Goal: Find specific page/section: Find specific page/section

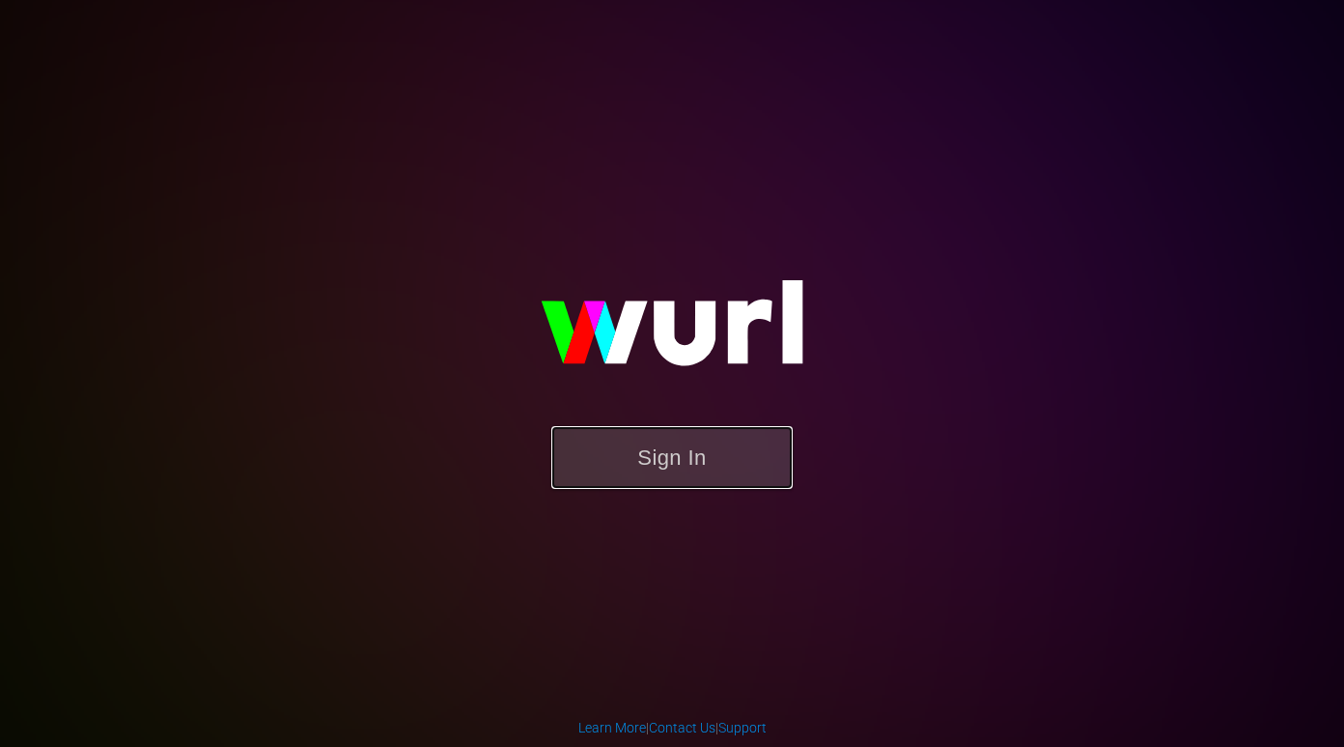
click at [612, 441] on button "Sign In" at bounding box center [671, 457] width 241 height 63
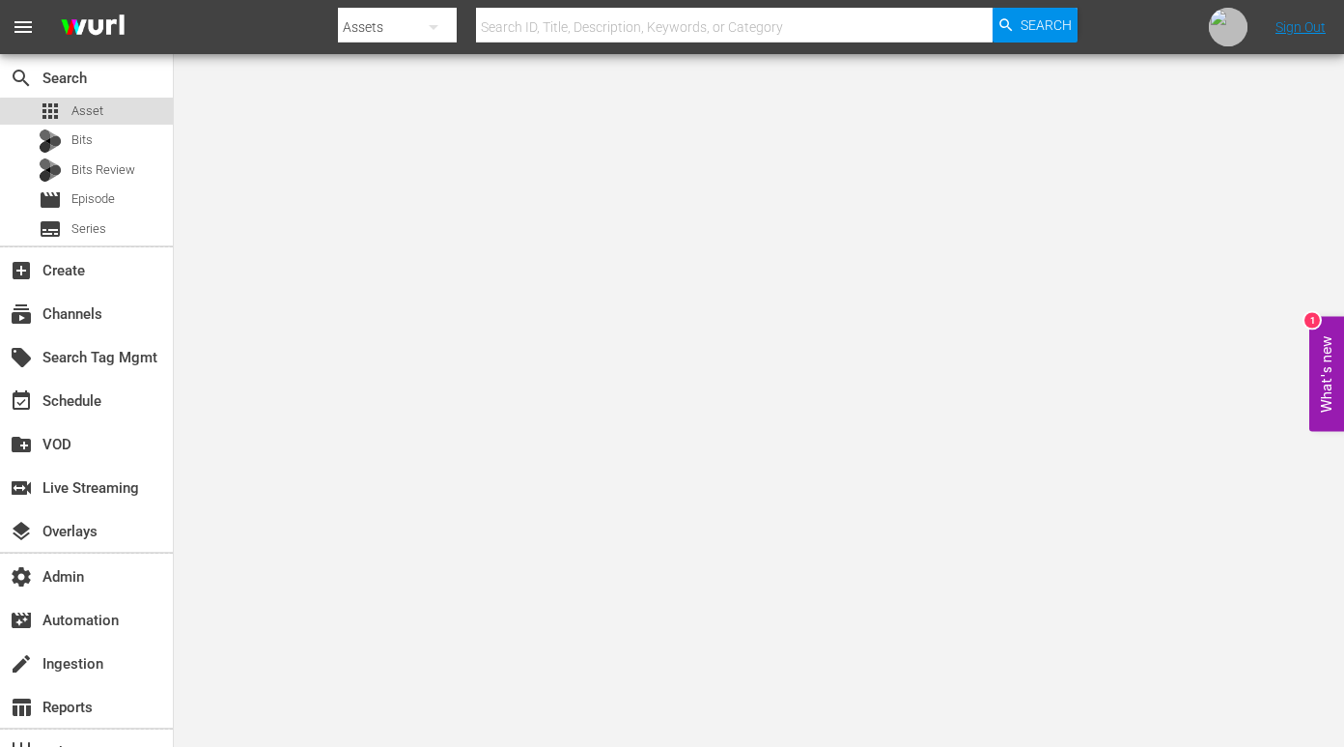
click at [94, 113] on span "Asset" at bounding box center [87, 110] width 32 height 19
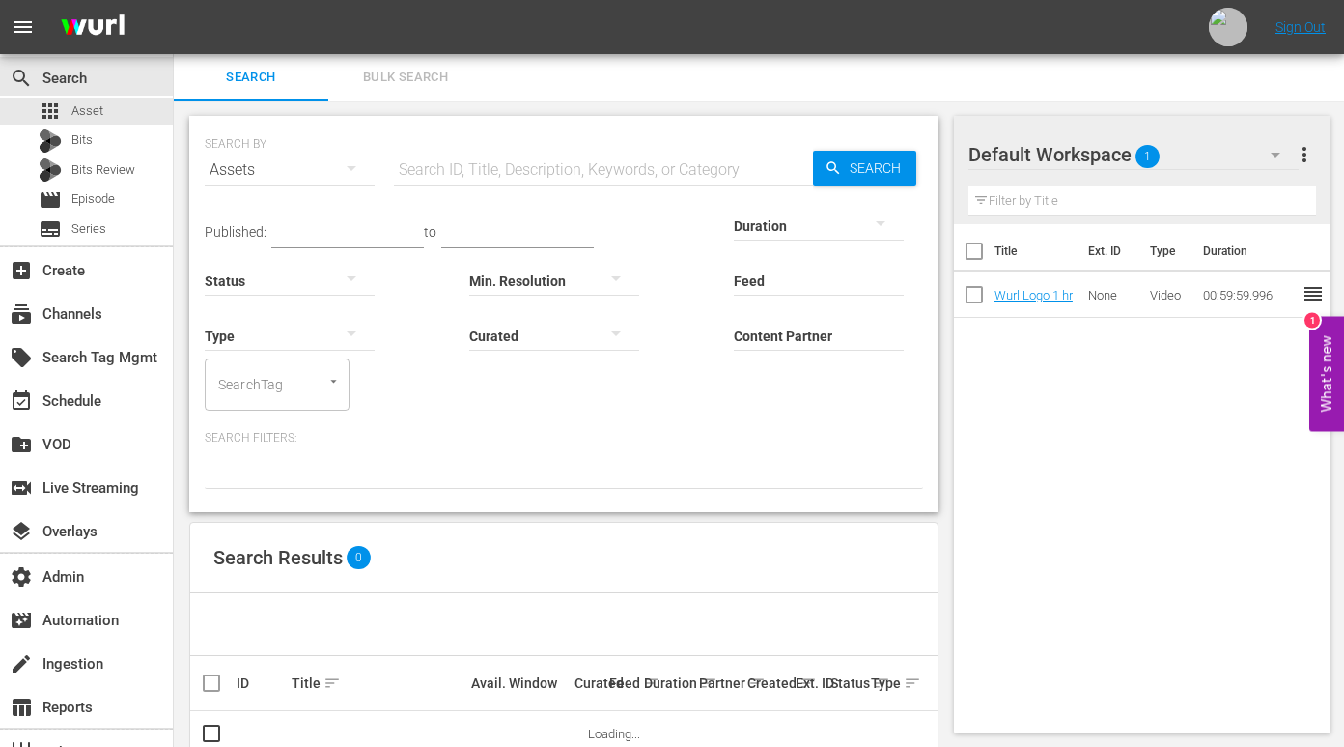
click at [811, 348] on div "Content Partner Enter Search Term" at bounding box center [819, 324] width 170 height 70
click at [832, 413] on div "VICE DIGITAL PUBLISHING (468)" at bounding box center [891, 389] width 314 height 62
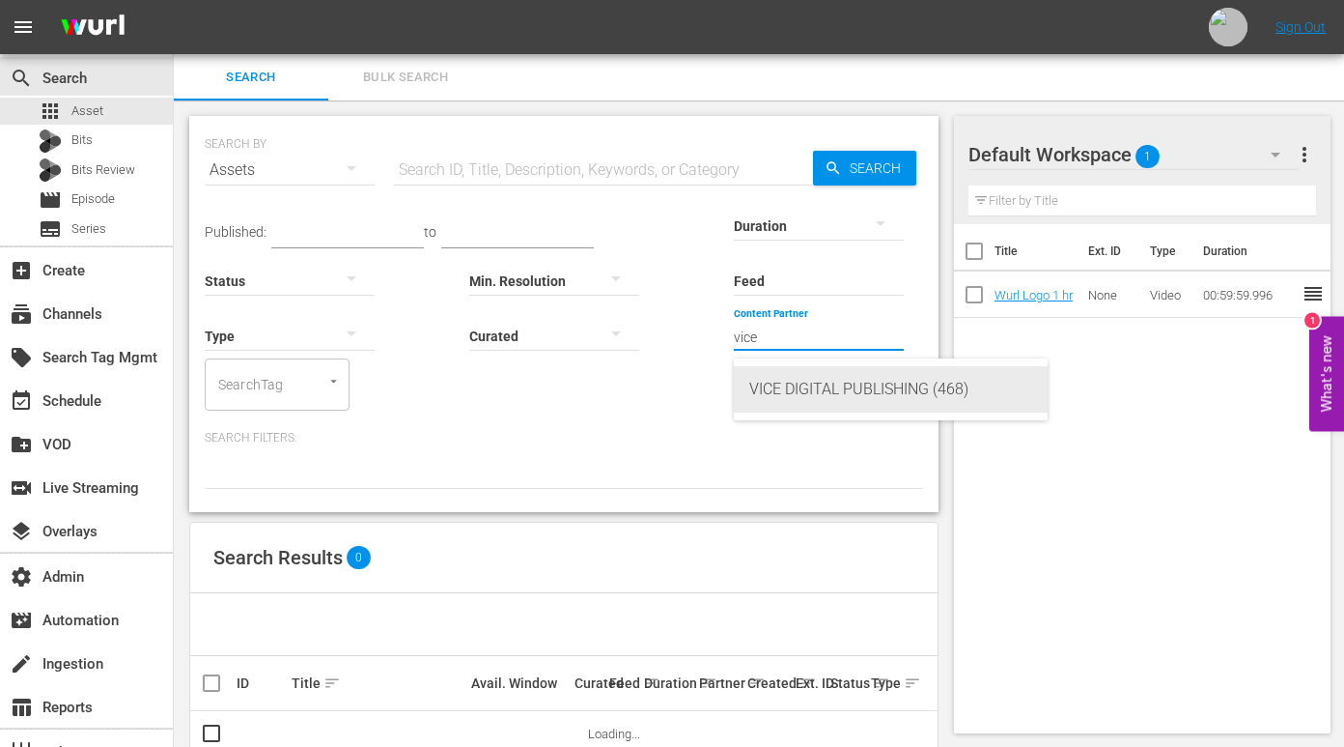
click at [836, 395] on div "VICE DIGITAL PUBLISHING (468)" at bounding box center [890, 389] width 283 height 46
type input "VICE DIGITAL PUBLISHING (468)"
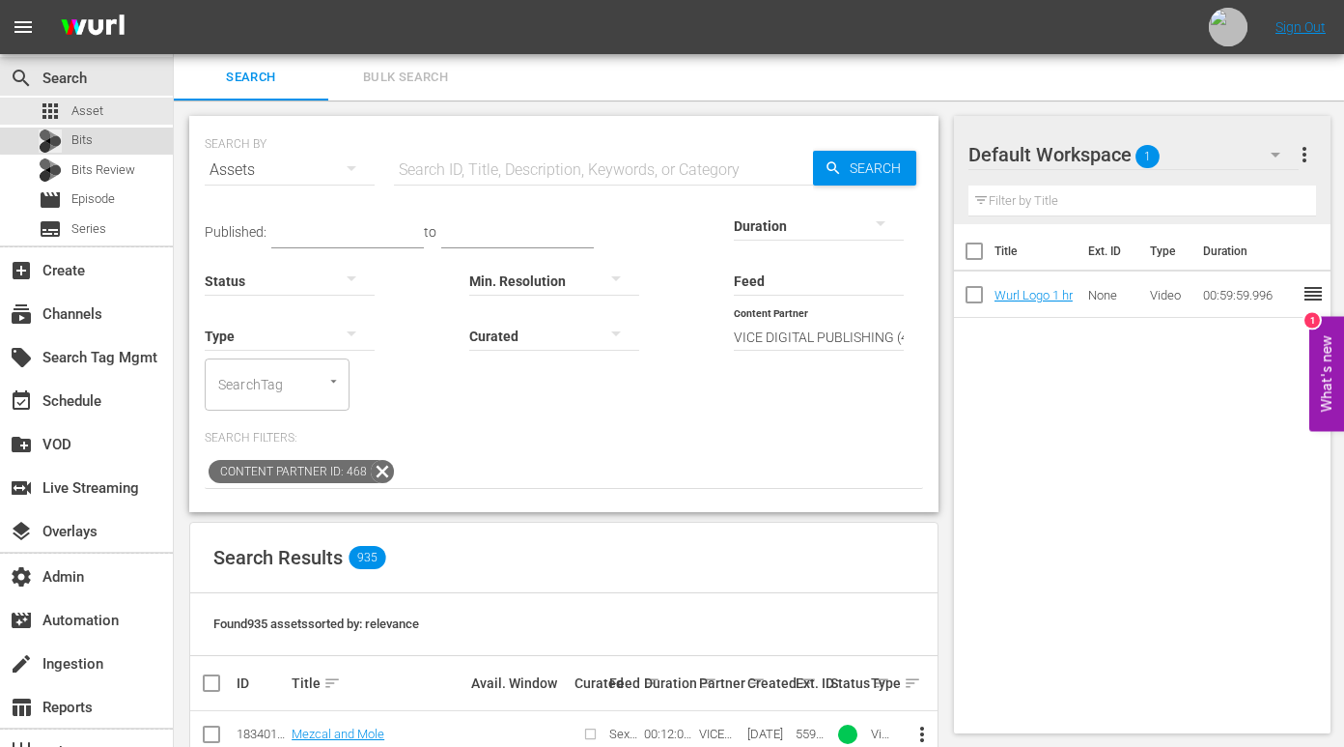
click at [115, 132] on div "Bits" at bounding box center [86, 140] width 173 height 27
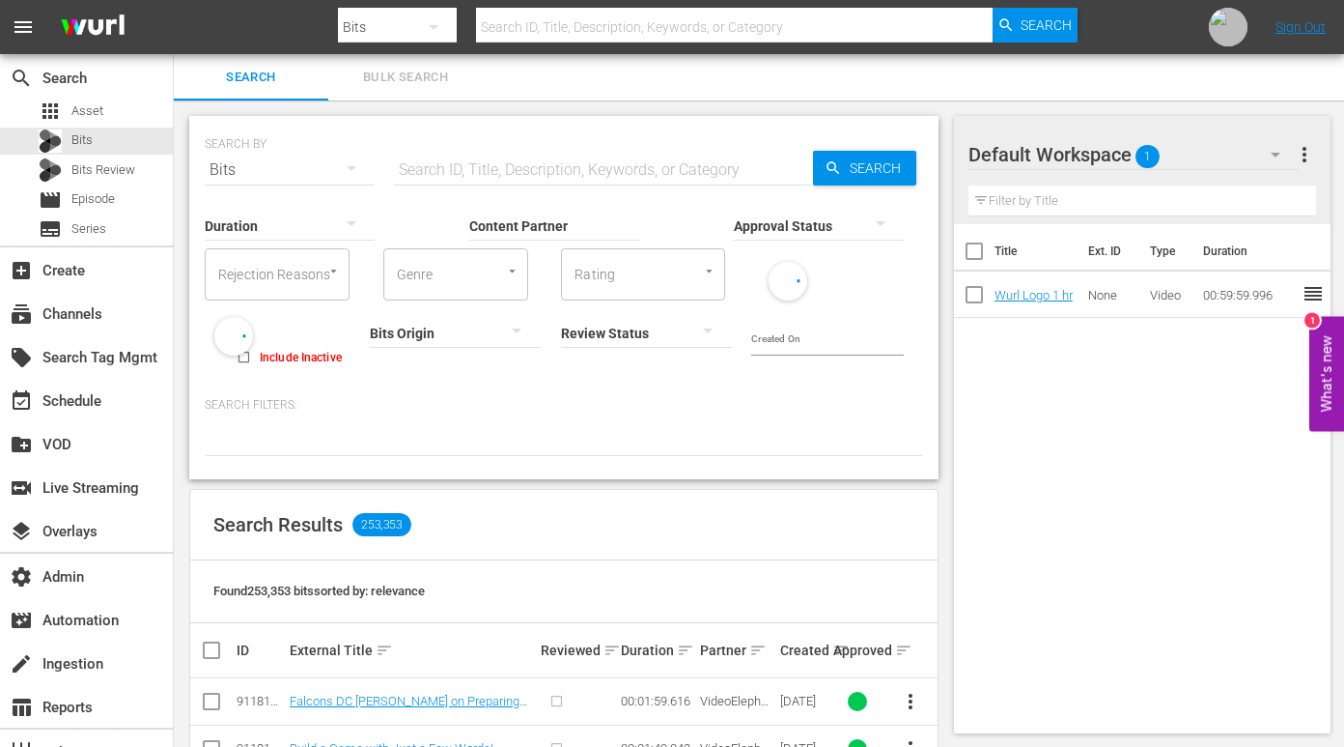
click at [565, 213] on input "Content Partner" at bounding box center [554, 227] width 170 height 70
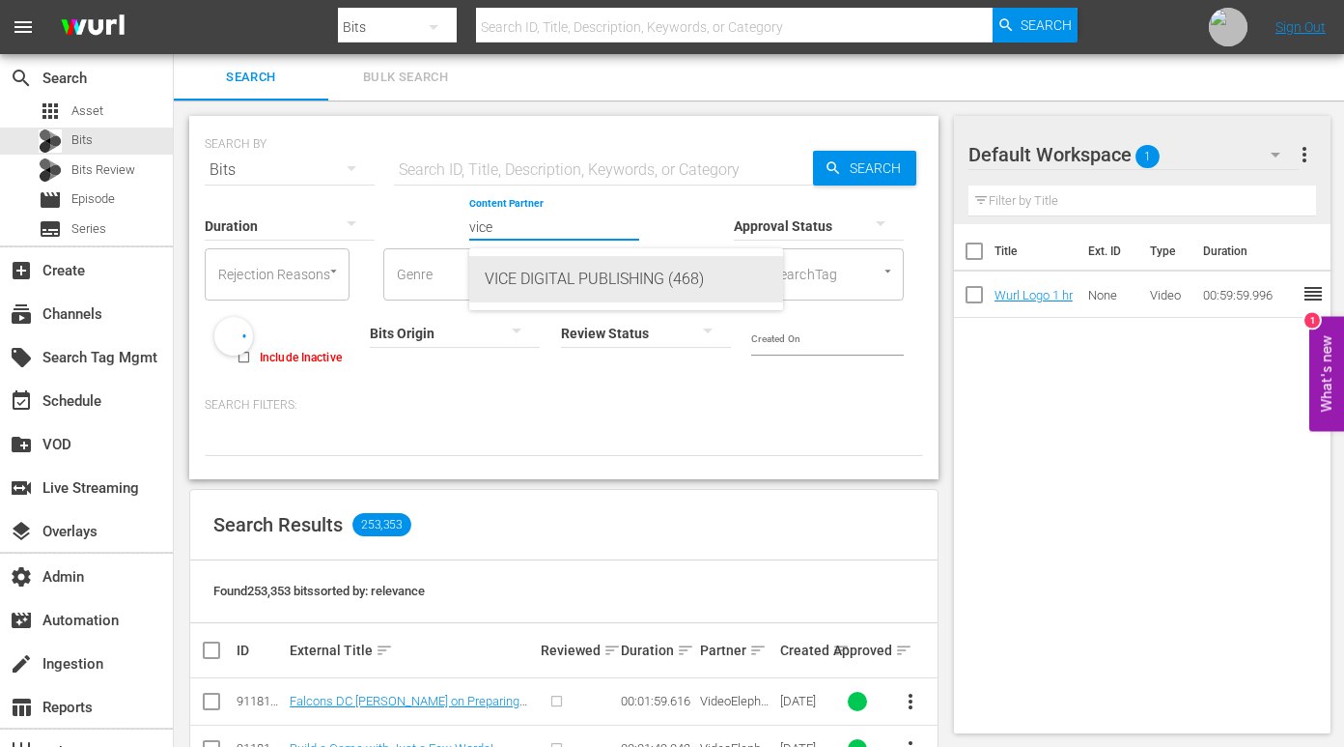
click at [579, 258] on div "VICE DIGITAL PUBLISHING (468)" at bounding box center [626, 279] width 283 height 46
type input "VICE DIGITAL PUBLISHING (468)"
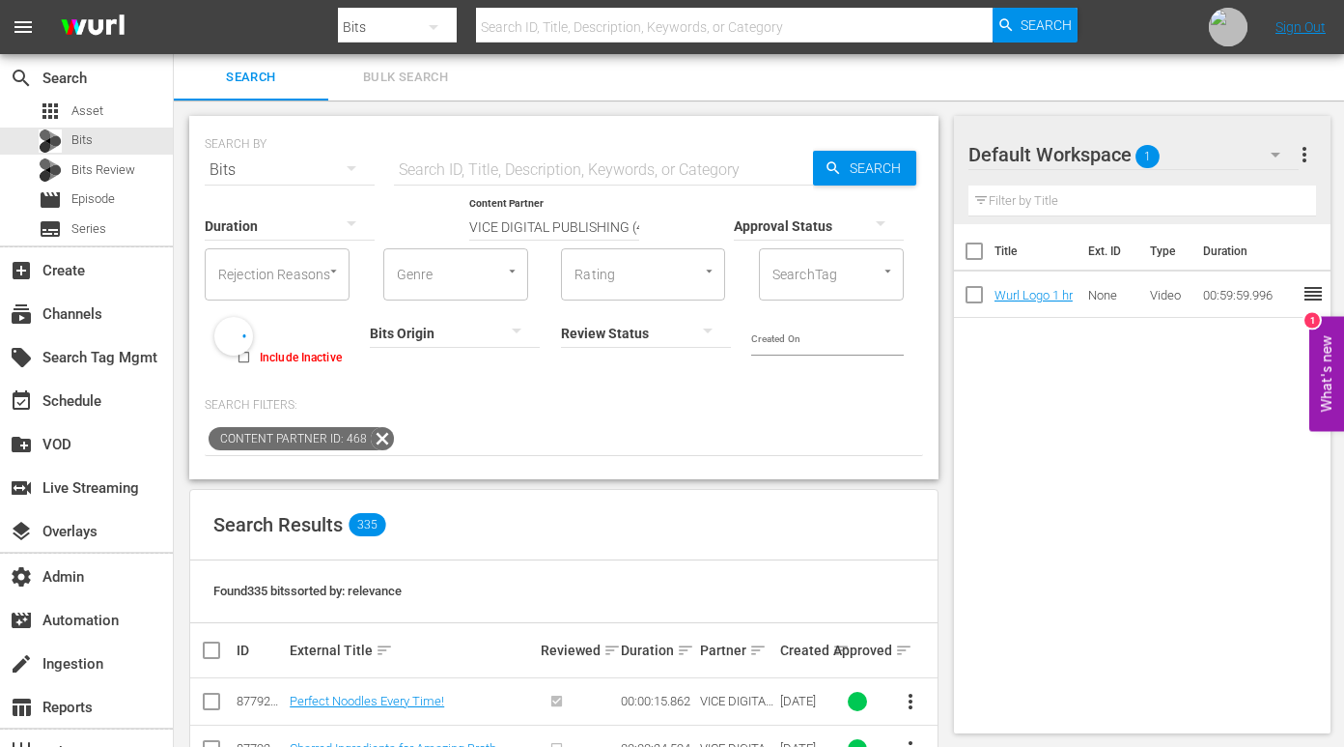
scroll to position [7, 0]
